Goal: Transaction & Acquisition: Purchase product/service

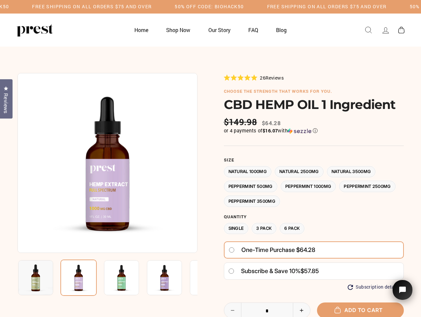
click at [210, 159] on div at bounding box center [211, 240] width 386 height 335
click at [152, 7] on h5 "Free Shipping on all orders $75 and over" at bounding box center [92, 7] width 120 height 6
click at [107, 163] on img at bounding box center [108, 163] width 180 height 180
click at [107, 278] on img at bounding box center [121, 277] width 35 height 35
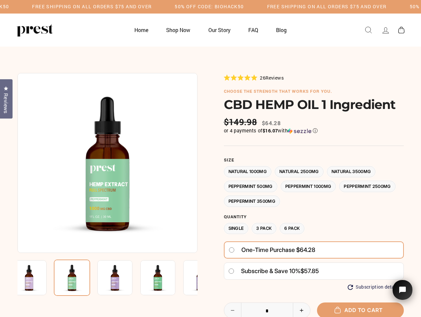
click at [36, 278] on img at bounding box center [29, 277] width 35 height 35
click at [79, 278] on img at bounding box center [72, 278] width 36 height 36
click at [122, 278] on img at bounding box center [114, 277] width 35 height 35
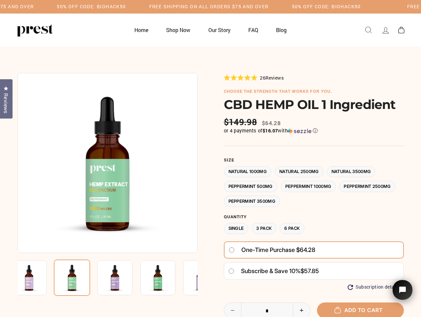
click at [122, 278] on img at bounding box center [114, 277] width 35 height 35
